Goal: Task Accomplishment & Management: Complete application form

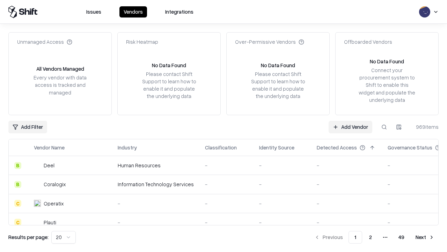
click at [351, 127] on link "Add Vendor" at bounding box center [351, 127] width 44 height 13
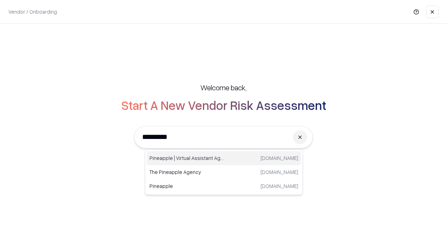
click at [224, 158] on div "Pineapple | Virtual Assistant Agency [DOMAIN_NAME]" at bounding box center [224, 158] width 154 height 14
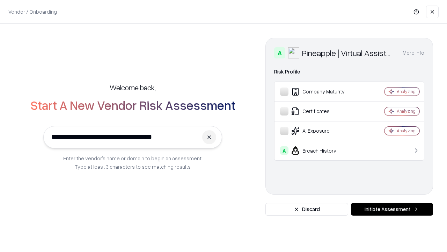
type input "**********"
click at [392, 209] on button "Initiate Assessment" at bounding box center [392, 209] width 82 height 13
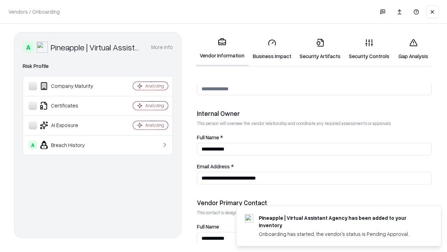
scroll to position [362, 0]
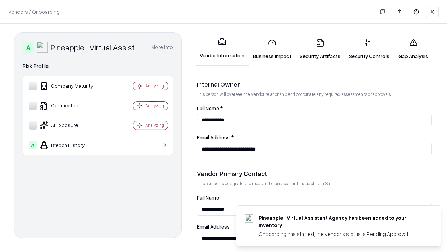
click at [272, 49] on link "Business Impact" at bounding box center [272, 49] width 47 height 33
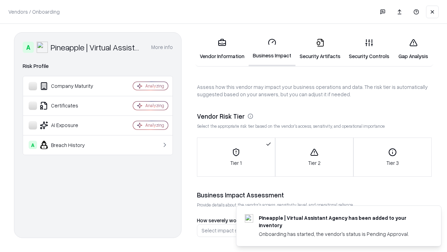
click at [413, 49] on link "Gap Analysis" at bounding box center [413, 49] width 39 height 33
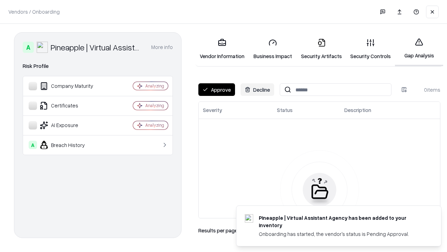
click at [217, 89] on button "Approve" at bounding box center [217, 89] width 37 height 13
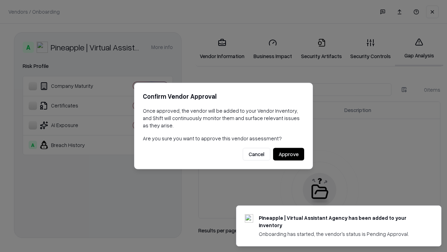
click at [289, 154] on button "Approve" at bounding box center [288, 154] width 31 height 13
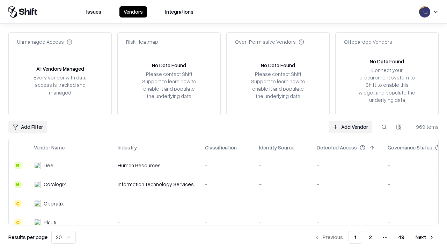
type input "**********"
click at [351, 127] on link "Add Vendor" at bounding box center [351, 127] width 44 height 13
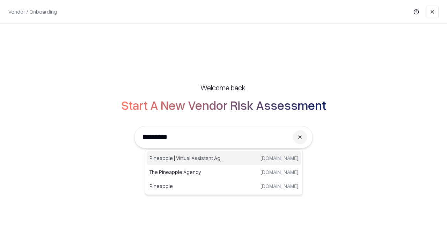
click at [224, 158] on div "Pineapple | Virtual Assistant Agency [DOMAIN_NAME]" at bounding box center [224, 158] width 154 height 14
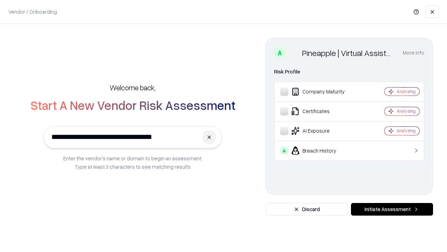
type input "**********"
click at [392, 209] on button "Initiate Assessment" at bounding box center [392, 209] width 82 height 13
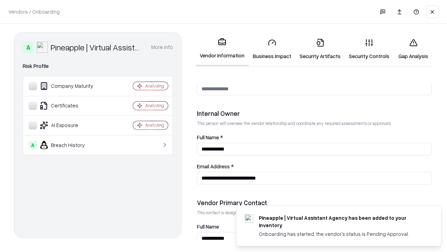
scroll to position [362, 0]
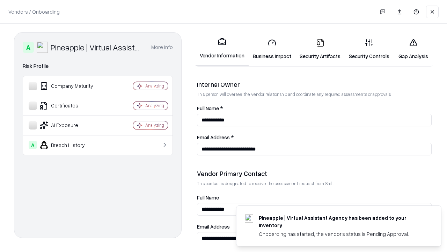
click at [413, 49] on link "Gap Analysis" at bounding box center [413, 49] width 39 height 33
